Goal: Navigation & Orientation: Understand site structure

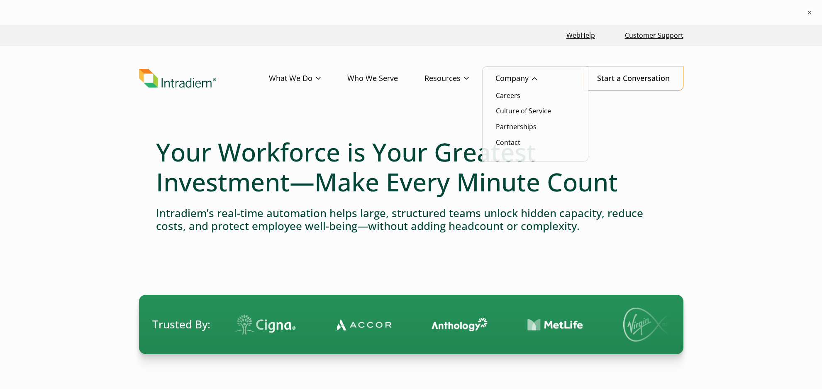
click at [511, 82] on link "Company" at bounding box center [530, 78] width 68 height 24
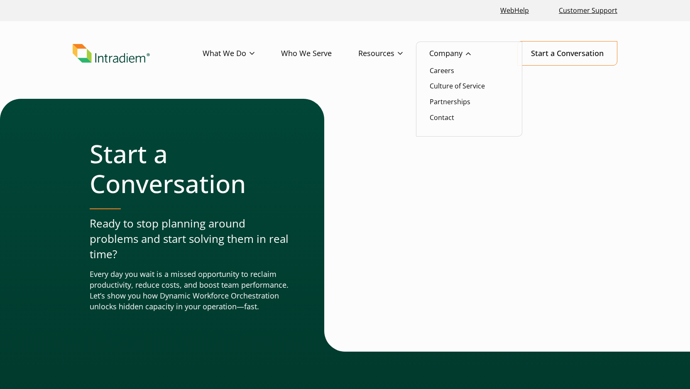
click at [453, 55] on link "Company" at bounding box center [463, 54] width 68 height 24
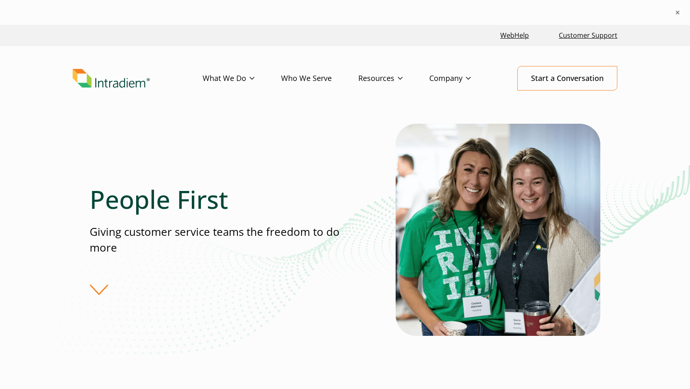
click at [134, 76] on img "Link to homepage of Intradiem" at bounding box center [111, 78] width 77 height 19
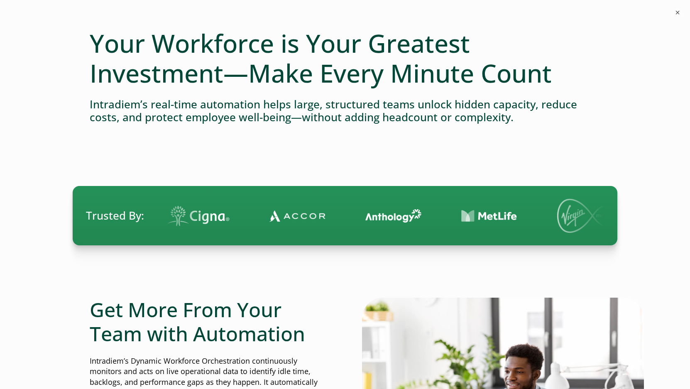
scroll to position [109, 0]
